Goal: Browse casually

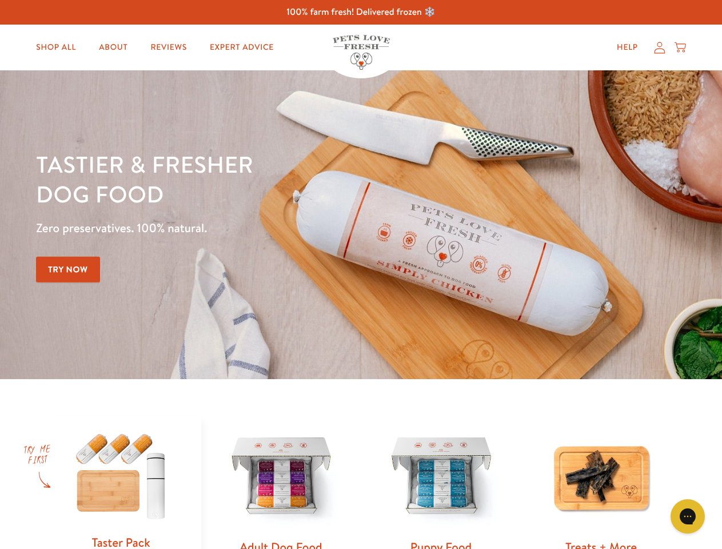
click at [361, 274] on div "Tastier & fresher dog food Zero preservatives. 100% natural. Try Now" at bounding box center [252, 224] width 433 height 151
click at [688, 516] on icon "Gorgias live chat" at bounding box center [687, 516] width 11 height 11
